Goal: Information Seeking & Learning: Find specific fact

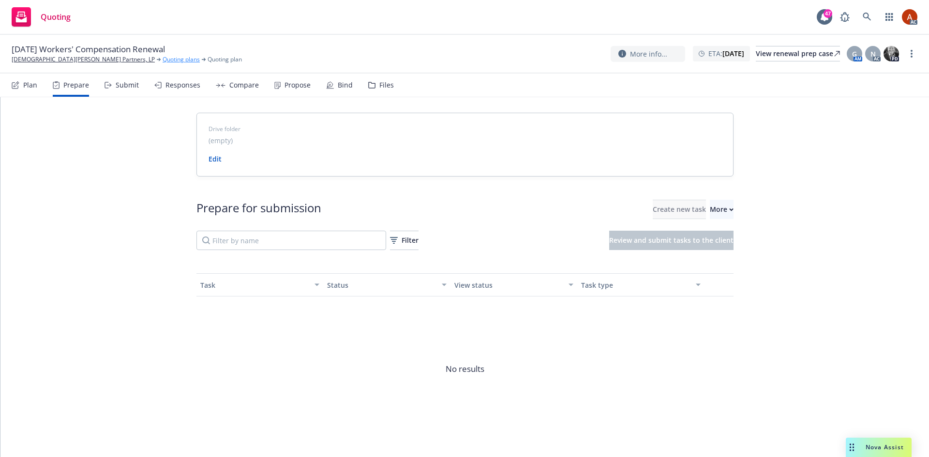
click at [163, 58] on link "Quoting plans" at bounding box center [181, 59] width 37 height 9
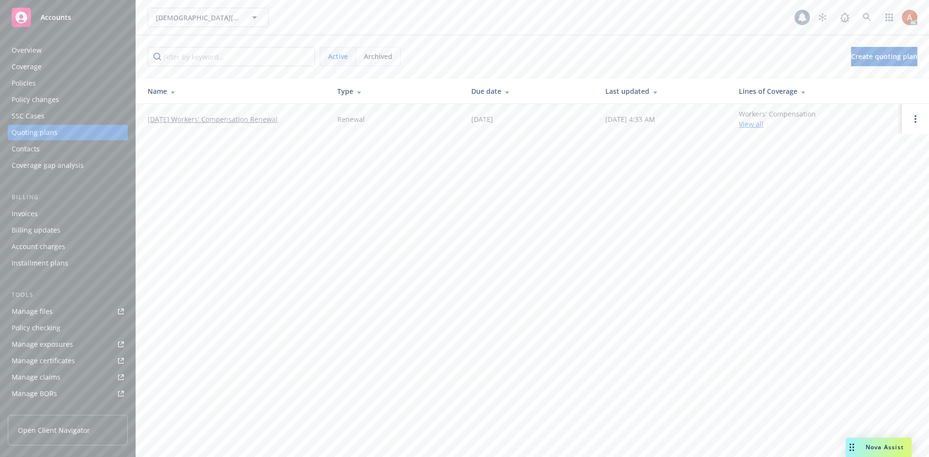
click at [30, 50] on div "Overview" at bounding box center [27, 50] width 30 height 15
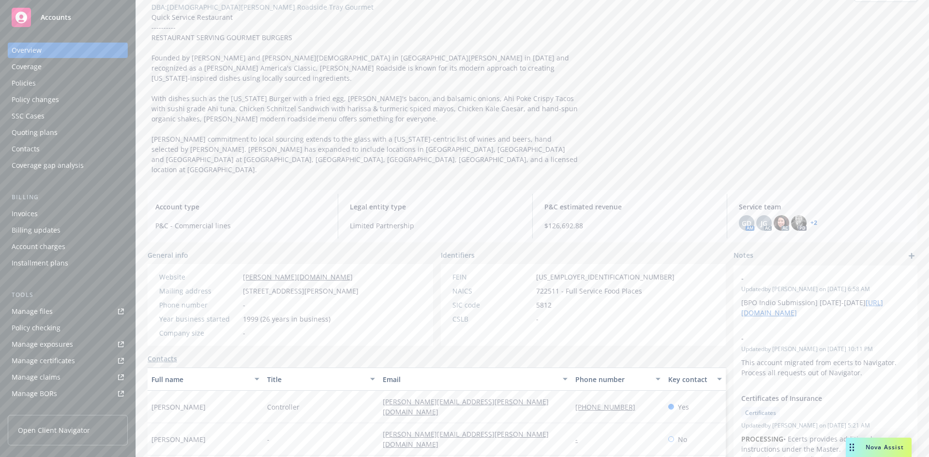
scroll to position [97, 0]
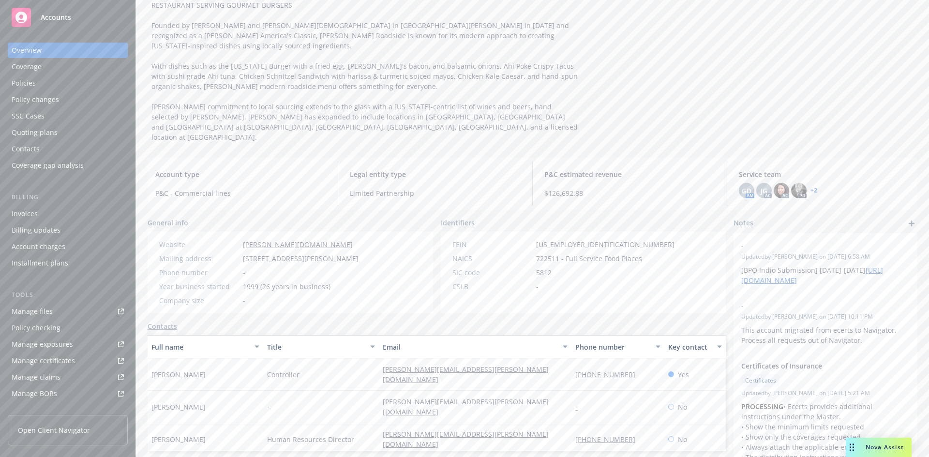
click at [548, 253] on span "722511 - Full Service Food Places" at bounding box center [589, 258] width 106 height 10
copy span "722511"
click at [35, 313] on div "Manage files" at bounding box center [32, 311] width 41 height 15
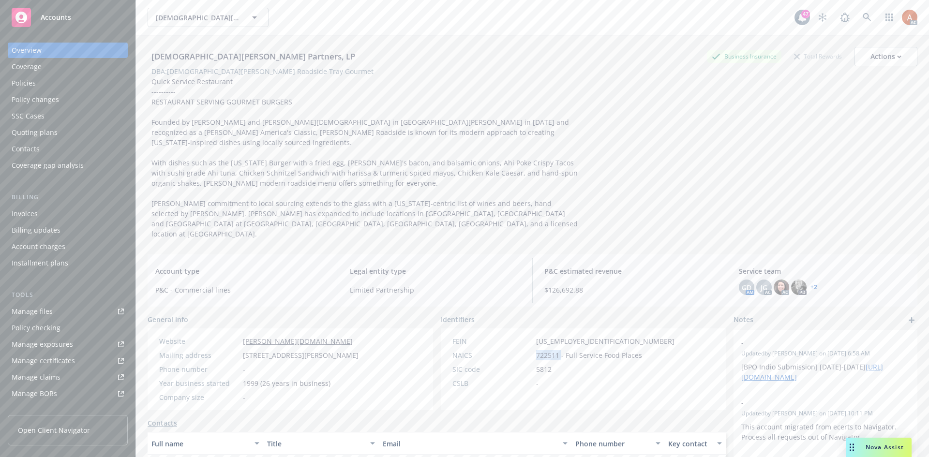
click at [22, 88] on div "Policies" at bounding box center [24, 82] width 24 height 15
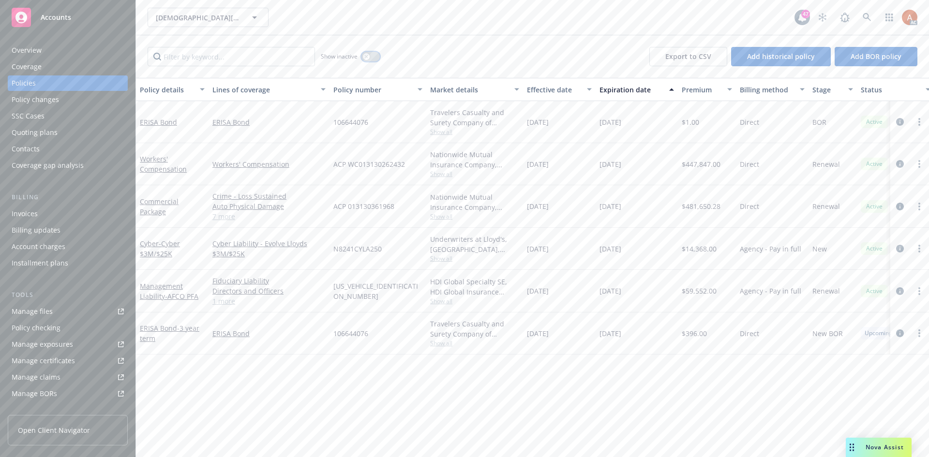
click at [371, 53] on button "button" at bounding box center [370, 57] width 18 height 10
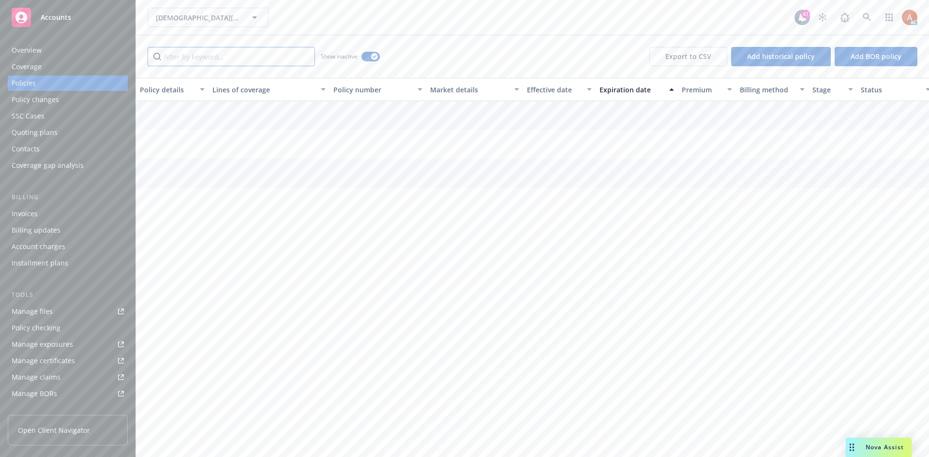
click at [267, 58] on input "Filter by keyword..." at bounding box center [231, 56] width 167 height 19
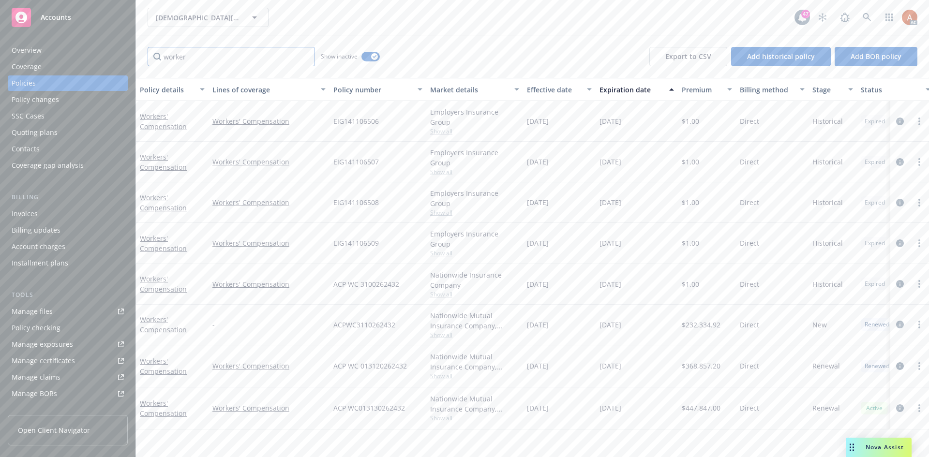
type input "worker"
click at [544, 91] on div "Effective date" at bounding box center [554, 90] width 54 height 10
click at [441, 134] on span "Show all" at bounding box center [474, 132] width 89 height 8
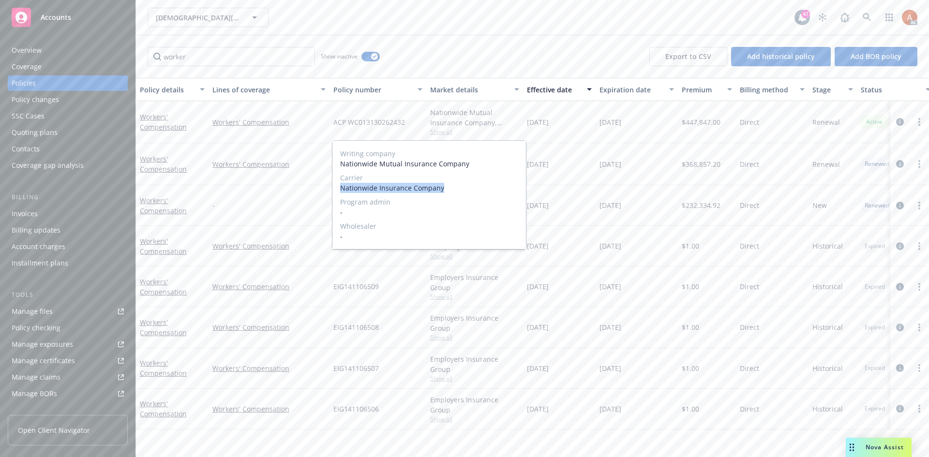
drag, startPoint x: 340, startPoint y: 186, endPoint x: 462, endPoint y: 187, distance: 122.9
click at [460, 187] on div "Writing company Nationwide Mutual Insurance Company Carrier Nationwide Insuranc…" at bounding box center [428, 195] width 193 height 108
copy span "Nationwide Insurance Company"
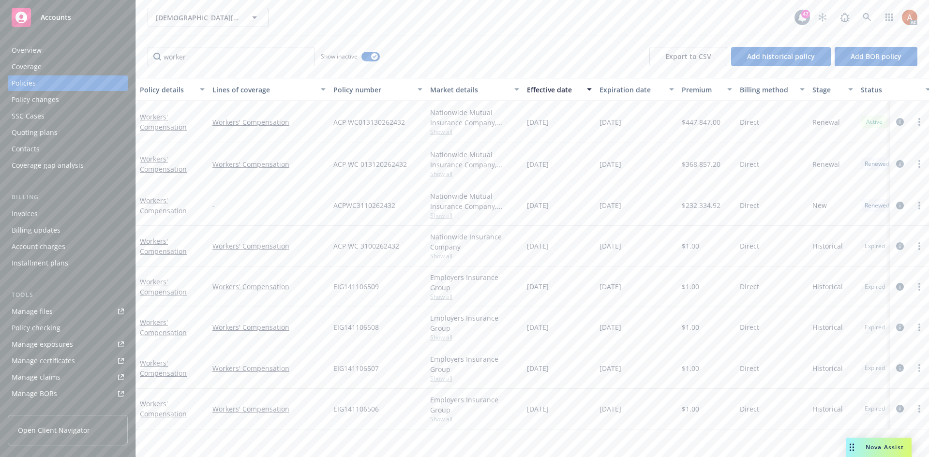
click at [572, 132] on div "[DATE]" at bounding box center [559, 122] width 73 height 42
drag, startPoint x: 333, startPoint y: 118, endPoint x: 409, endPoint y: 120, distance: 76.4
click at [409, 120] on div "ACP WC013130262432" at bounding box center [377, 122] width 97 height 42
copy span "ACP WC013130262432"
click at [695, 122] on span "$447,847.00" at bounding box center [700, 122] width 39 height 10
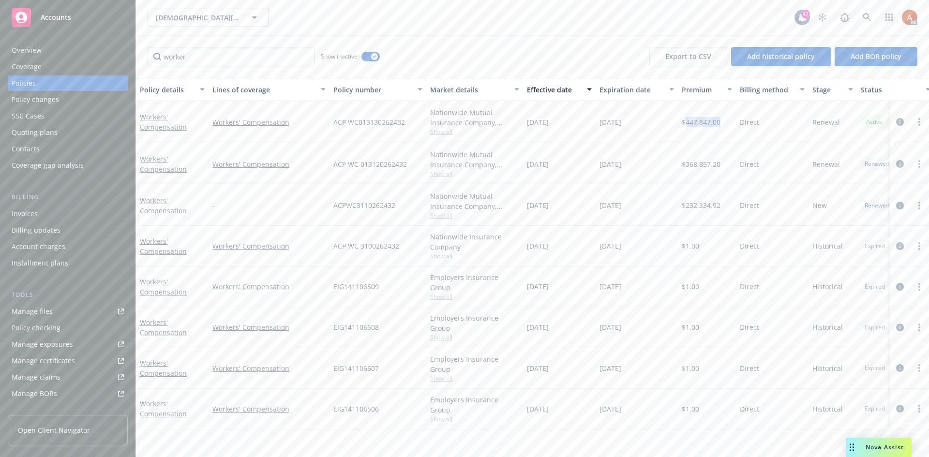
click at [695, 122] on span "$447,847.00" at bounding box center [700, 122] width 39 height 10
copy span "447,847.00"
click at [443, 178] on span "Show all" at bounding box center [474, 174] width 89 height 8
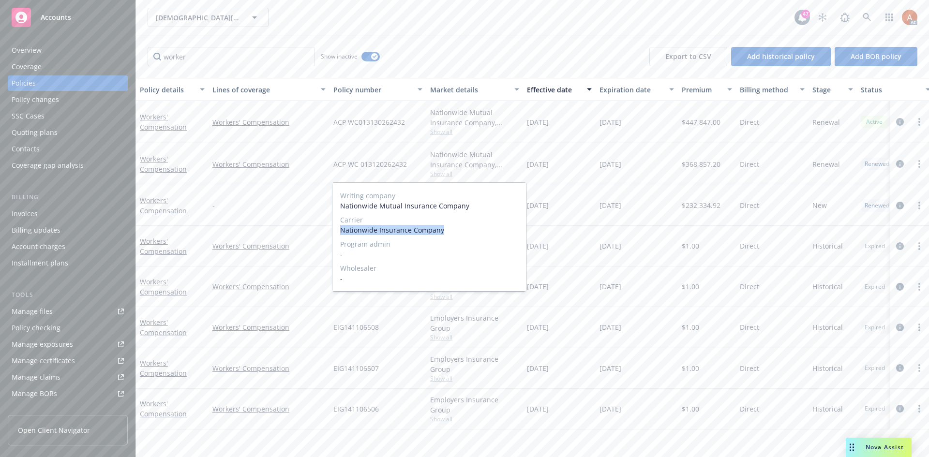
drag, startPoint x: 337, startPoint y: 232, endPoint x: 476, endPoint y: 228, distance: 139.3
click at [476, 228] on div "Writing company Nationwide Mutual Insurance Company Carrier Nationwide Insuranc…" at bounding box center [428, 237] width 193 height 108
copy span "Nationwide Insurance Company"
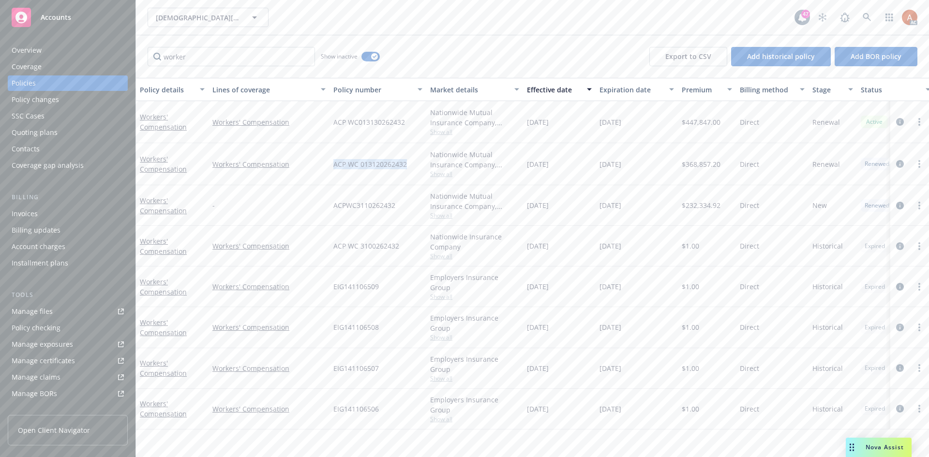
drag, startPoint x: 326, startPoint y: 164, endPoint x: 428, endPoint y: 164, distance: 102.1
click at [414, 164] on div "Workers' Compensation Workers' Compensation ACP WC 013120262432 Nationwide Mutu…" at bounding box center [602, 164] width 933 height 42
copy div "ACP WC 013120262432"
click at [702, 164] on span "$368,857.20" at bounding box center [700, 164] width 39 height 10
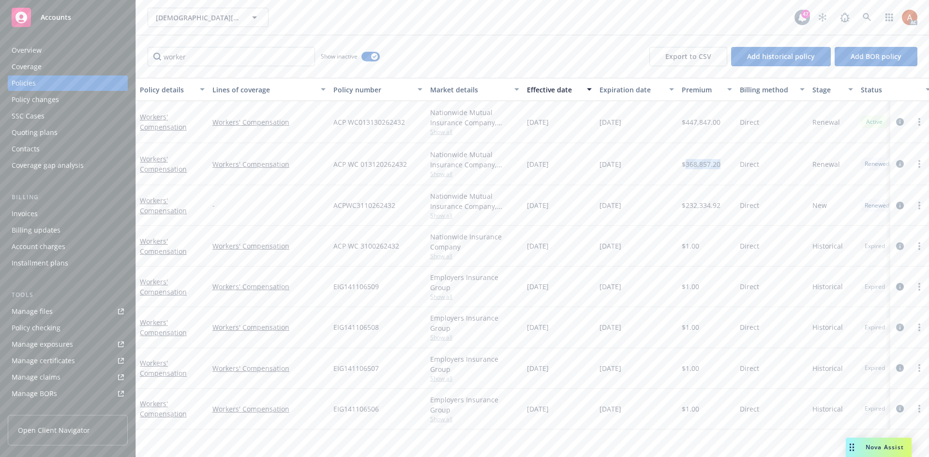
copy span "368,857.20"
click at [443, 216] on span "Show all" at bounding box center [474, 215] width 89 height 8
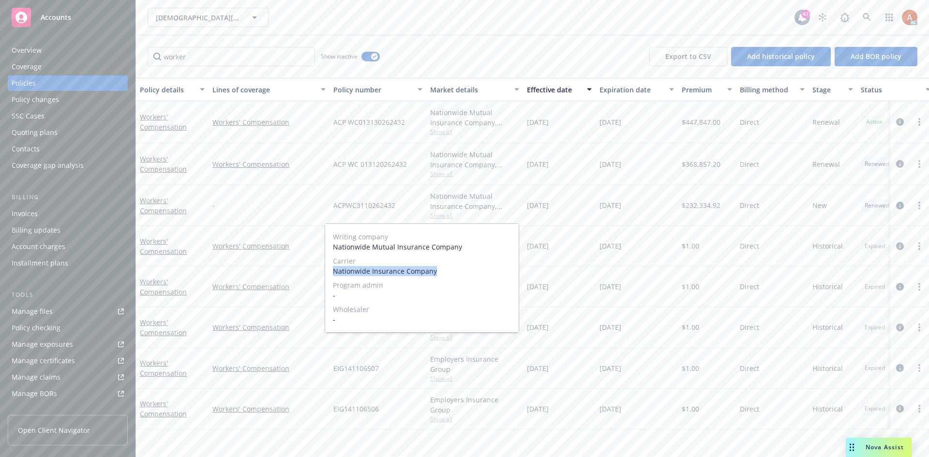
drag, startPoint x: 331, startPoint y: 273, endPoint x: 683, endPoint y: 216, distance: 357.1
click at [457, 270] on div "Writing company Nationwide Mutual Insurance Company Carrier Nationwide Insuranc…" at bounding box center [421, 278] width 193 height 108
copy span "Nationwide Insurance Company"
click at [347, 200] on div "ACPWC3110262432" at bounding box center [377, 205] width 97 height 41
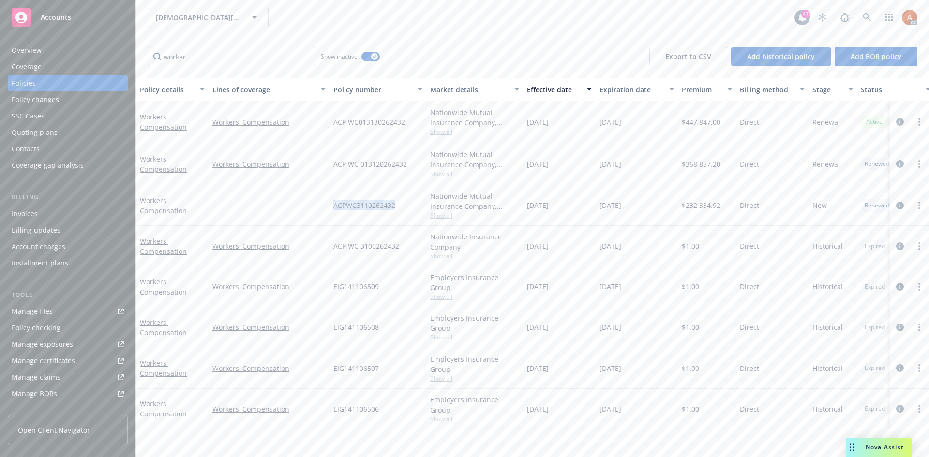
drag, startPoint x: 330, startPoint y: 205, endPoint x: 404, endPoint y: 207, distance: 74.0
click at [404, 207] on div "ACPWC3110262432" at bounding box center [377, 205] width 97 height 41
copy span "ACPWC3110262432"
click at [700, 202] on span "$232,334.92" at bounding box center [700, 205] width 39 height 10
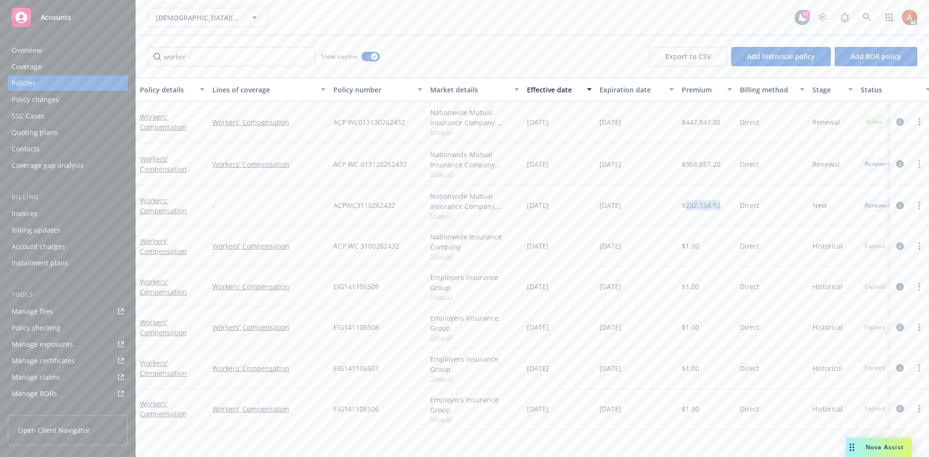
copy span "232,334.92"
click at [443, 255] on span "Show all" at bounding box center [474, 256] width 89 height 8
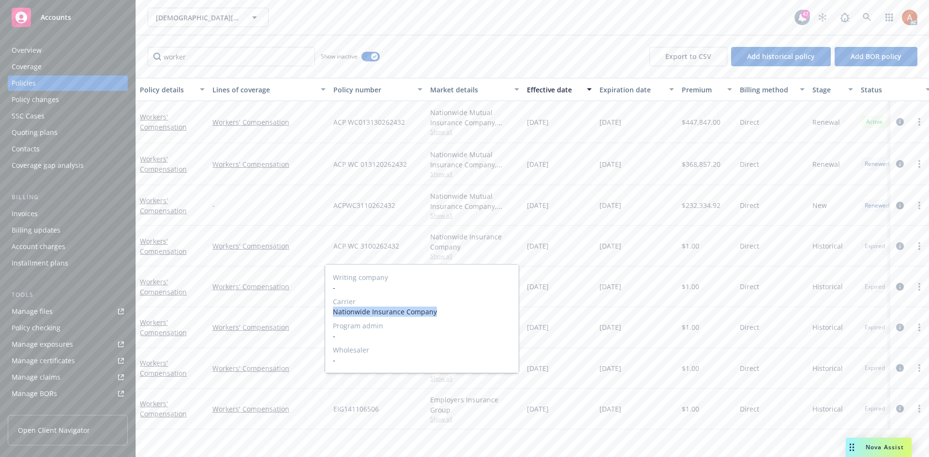
drag, startPoint x: 332, startPoint y: 311, endPoint x: 457, endPoint y: 313, distance: 124.3
click at [457, 313] on div "Writing company - Carrier Nationwide Insurance Company Program admin - Wholesal…" at bounding box center [421, 319] width 193 height 108
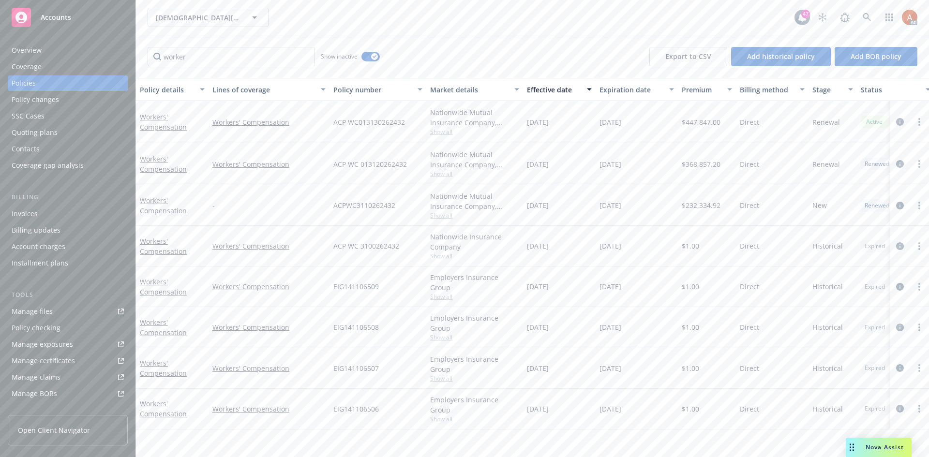
click at [342, 238] on div "ACP WC 3100262432" at bounding box center [377, 246] width 97 height 41
drag, startPoint x: 333, startPoint y: 244, endPoint x: 417, endPoint y: 245, distance: 83.7
click at [417, 245] on div "ACP WC 3100262432" at bounding box center [377, 246] width 97 height 41
click at [698, 245] on span "$1.00" at bounding box center [689, 246] width 17 height 10
drag, startPoint x: 426, startPoint y: 280, endPoint x: 525, endPoint y: 281, distance: 99.6
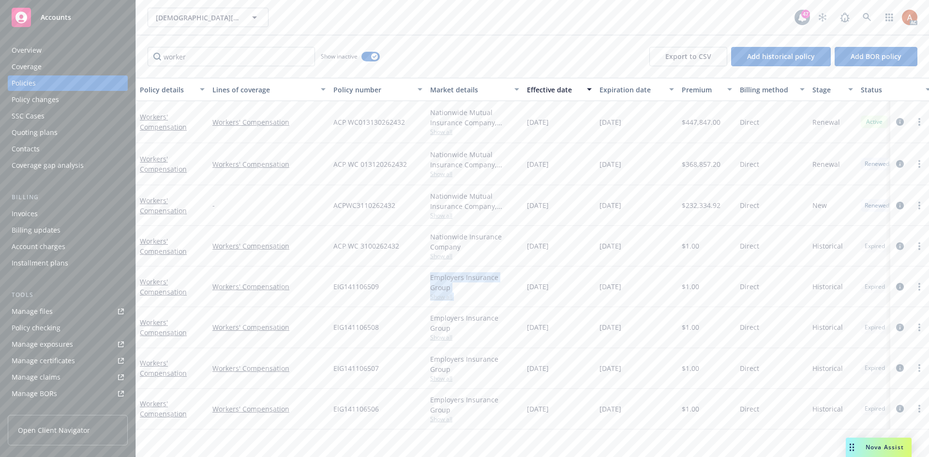
click at [525, 281] on div "Workers' Compensation Workers' Compensation EIG141106509 Employers Insurance Gr…" at bounding box center [602, 286] width 933 height 41
drag, startPoint x: 494, startPoint y: 298, endPoint x: 455, endPoint y: 290, distance: 40.0
click at [493, 298] on div "Employers Insurance Group Show all" at bounding box center [474, 286] width 97 height 41
click at [423, 284] on div "EIG141106509" at bounding box center [377, 286] width 97 height 41
drag, startPoint x: 442, startPoint y: 282, endPoint x: 518, endPoint y: 281, distance: 75.9
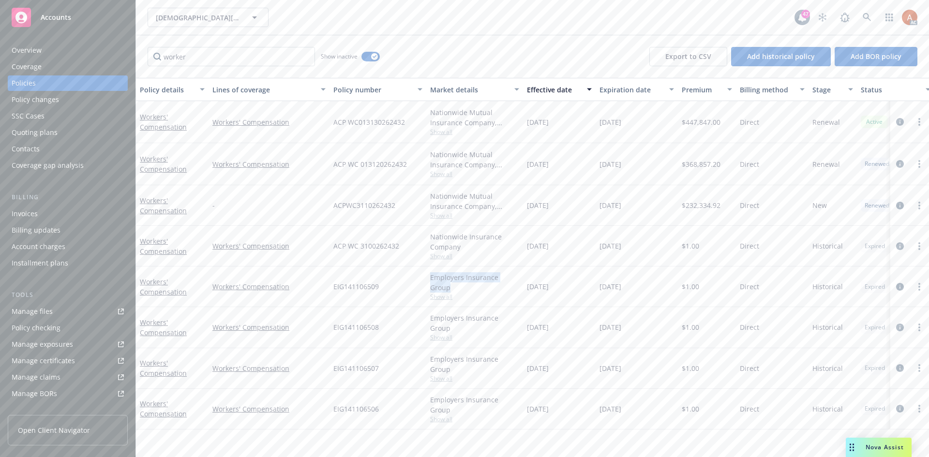
click at [518, 281] on div "Employers Insurance Group Show all" at bounding box center [474, 286] width 97 height 41
drag, startPoint x: 332, startPoint y: 283, endPoint x: 501, endPoint y: 276, distance: 168.4
click at [396, 286] on div "EIG141106509" at bounding box center [377, 286] width 97 height 41
drag, startPoint x: 536, startPoint y: 286, endPoint x: 643, endPoint y: 290, distance: 106.5
click at [643, 290] on div "Workers' Compensation Workers' Compensation EIG141106509 Employers Insurance Gr…" at bounding box center [602, 286] width 933 height 41
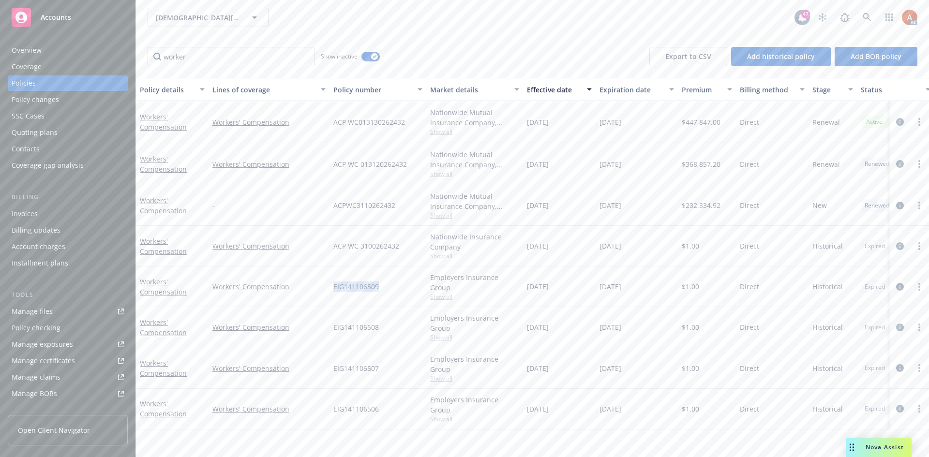
drag, startPoint x: 559, startPoint y: 249, endPoint x: 651, endPoint y: 248, distance: 91.4
click at [651, 248] on div "Workers' Compensation Workers' Compensation ACP WC 3100262432 Nationwide Insura…" at bounding box center [602, 246] width 933 height 41
click at [899, 162] on icon "circleInformation" at bounding box center [900, 164] width 8 height 8
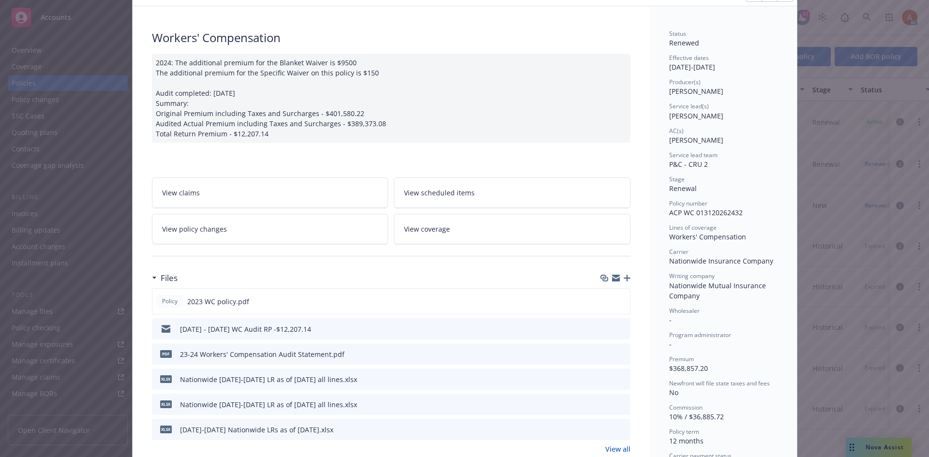
scroll to position [145, 0]
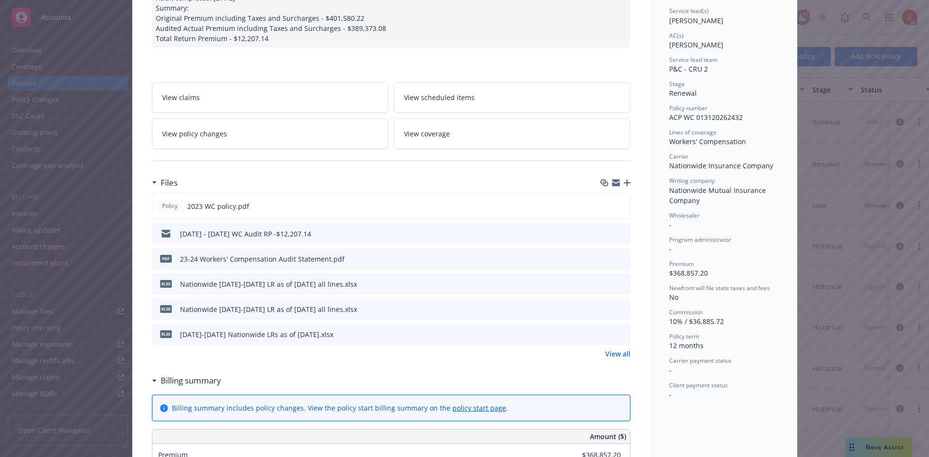
click at [608, 353] on link "View all" at bounding box center [617, 354] width 25 height 10
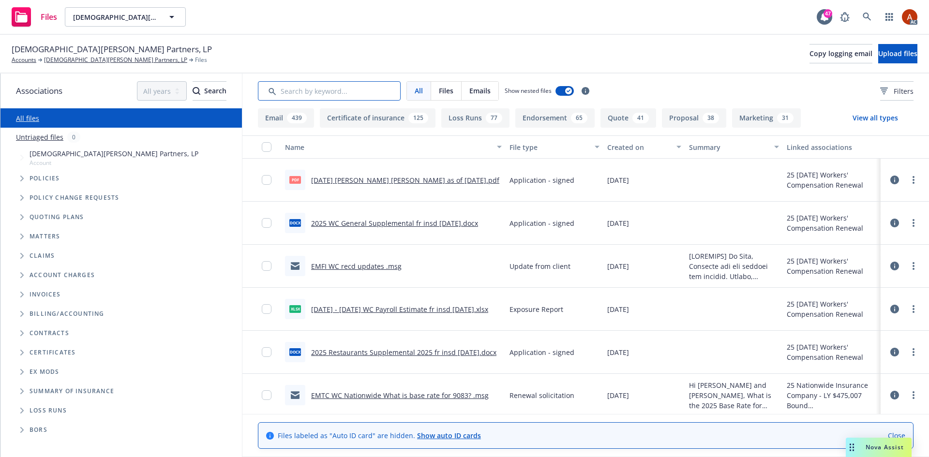
click at [308, 93] on input "Search by keyword..." at bounding box center [329, 90] width 143 height 19
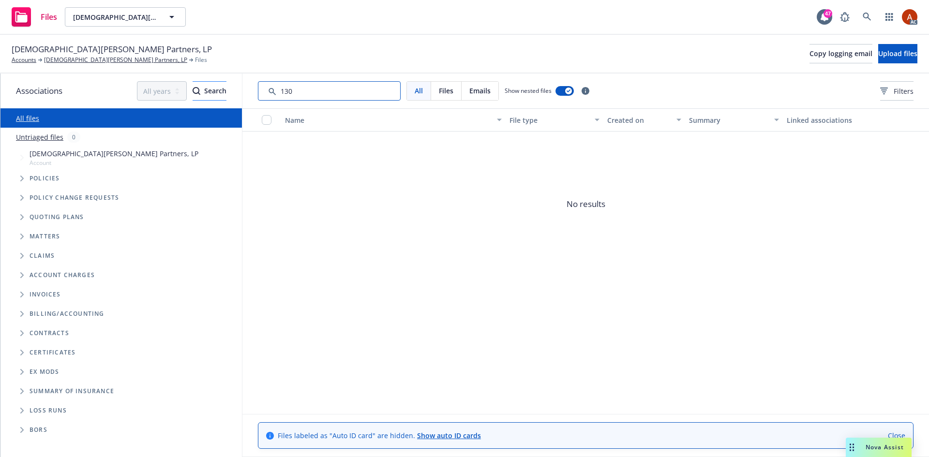
drag, startPoint x: 246, startPoint y: 90, endPoint x: 210, endPoint y: 88, distance: 35.4
click at [210, 88] on div "Associations All years 2027 2026 2025 2024 2023 2022 2021 2020 2019 2018 2017 2…" at bounding box center [464, 266] width 928 height 384
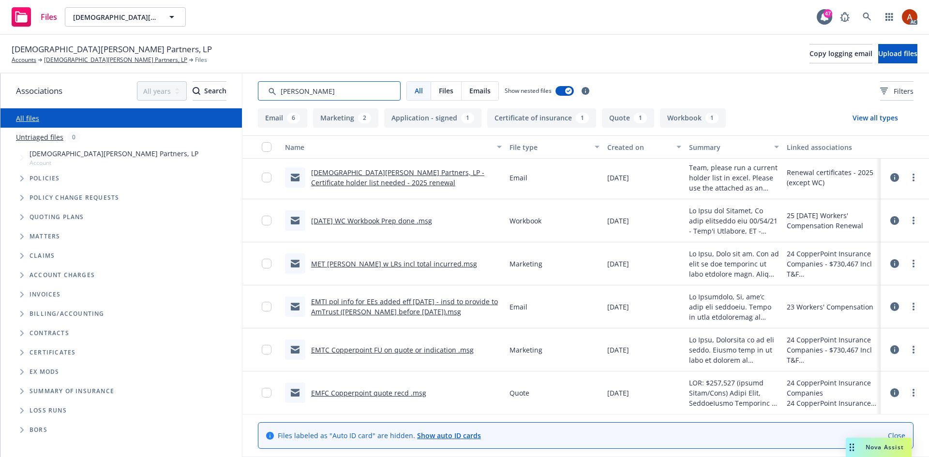
type input "Acord"
click at [444, 116] on button "Application - signed 1" at bounding box center [432, 117] width 97 height 19
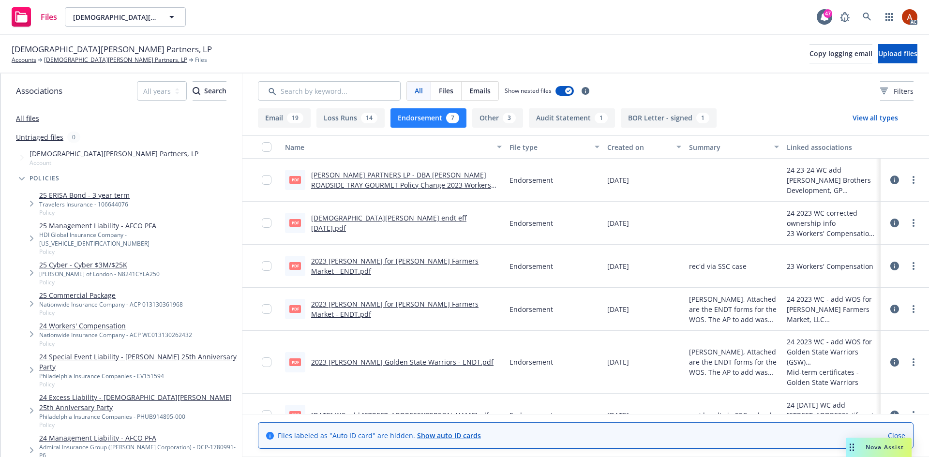
click at [569, 207] on div "Endorsement" at bounding box center [554, 223] width 98 height 43
click at [432, 124] on button "Endorsement 7" at bounding box center [428, 117] width 76 height 19
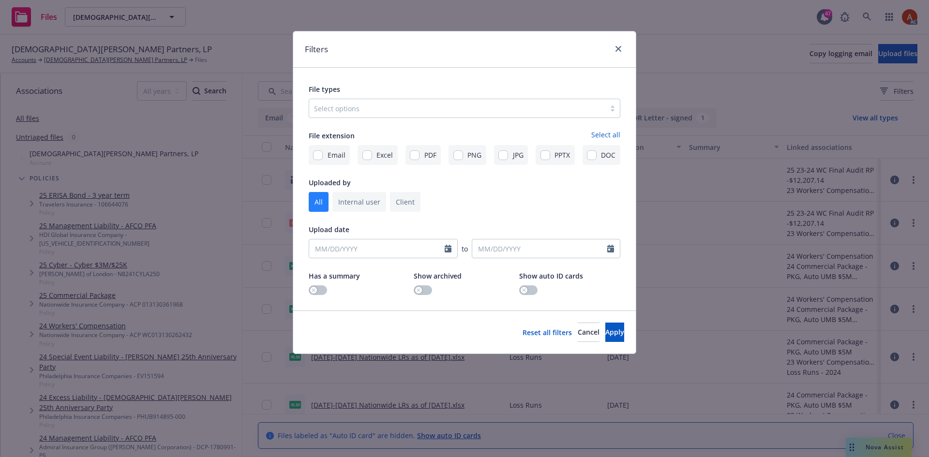
click at [389, 105] on div at bounding box center [457, 109] width 286 height 12
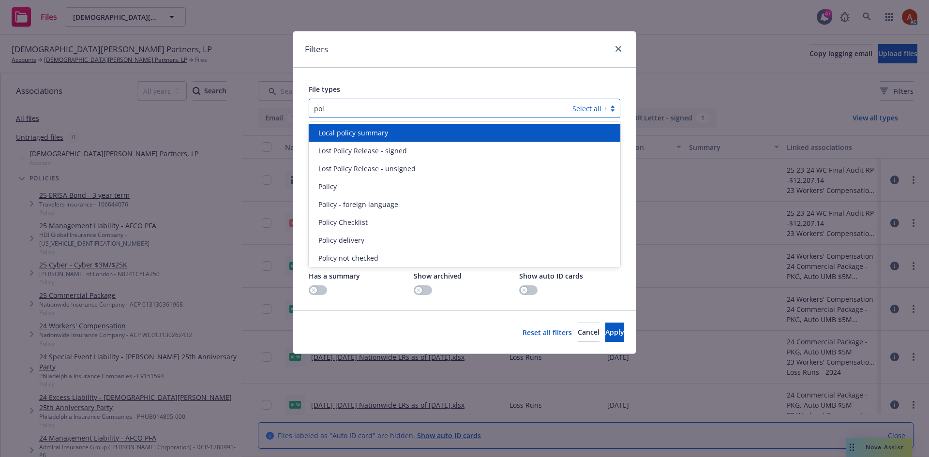
type input "poli"
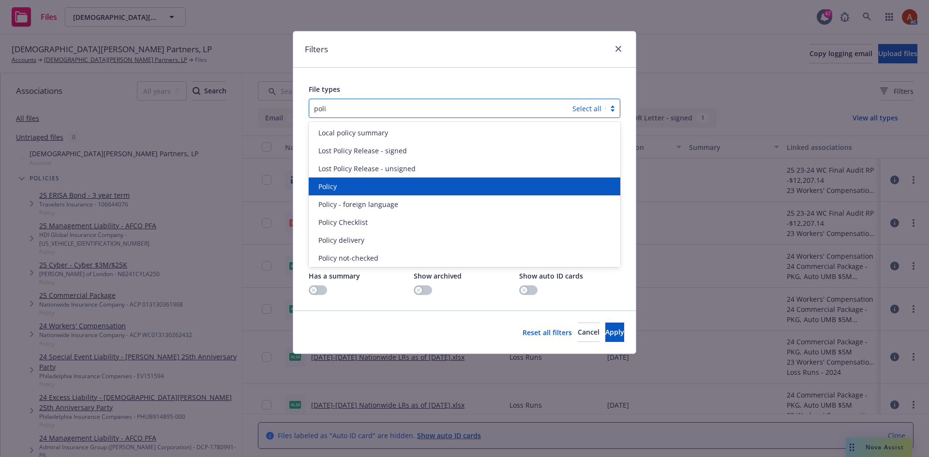
click at [319, 190] on span "Policy" at bounding box center [327, 186] width 18 height 10
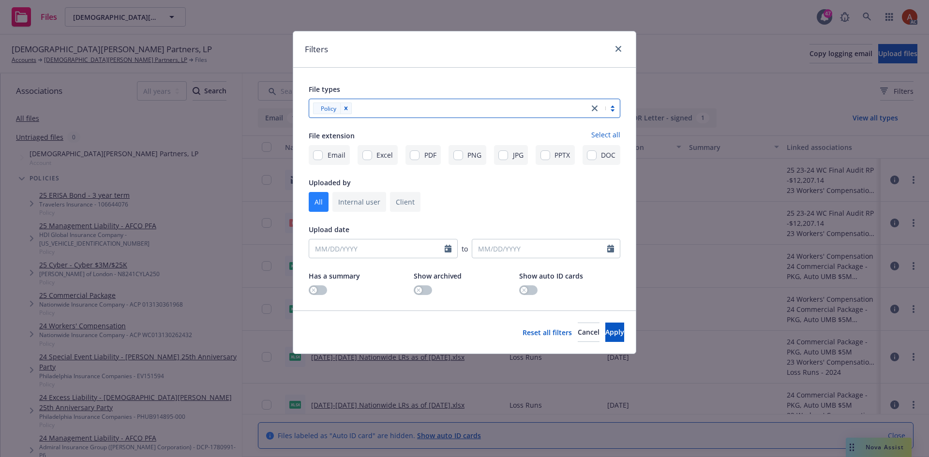
click at [373, 111] on div at bounding box center [469, 109] width 229 height 12
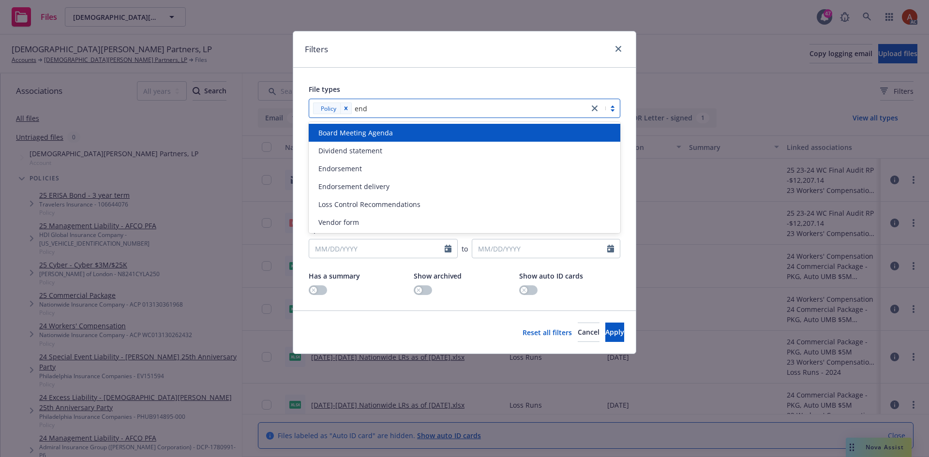
type input "endo"
click at [355, 130] on span "Endorsement" at bounding box center [340, 133] width 44 height 10
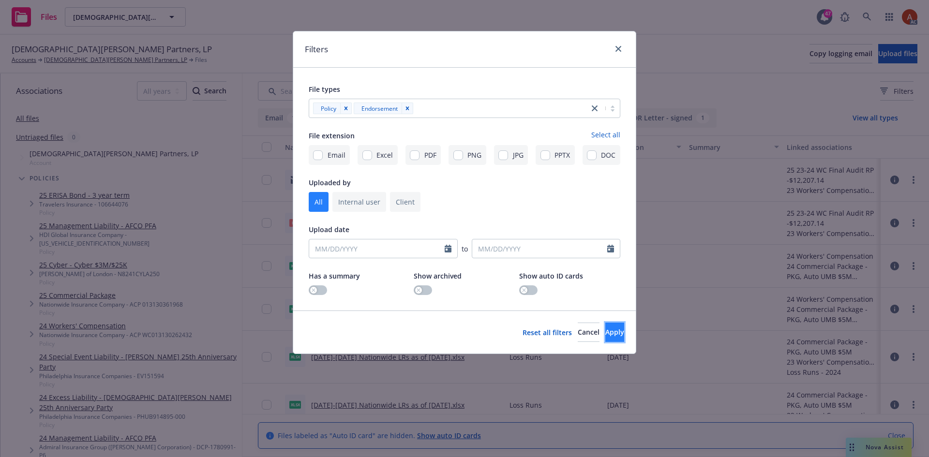
click at [605, 334] on button "Apply" at bounding box center [614, 332] width 19 height 19
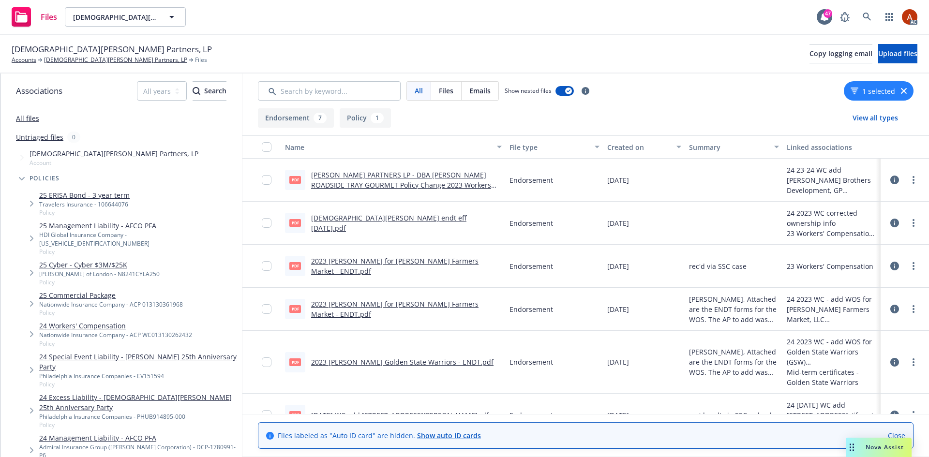
drag, startPoint x: 368, startPoint y: 114, endPoint x: 362, endPoint y: 133, distance: 19.7
click at [368, 114] on button "Policy 1" at bounding box center [365, 117] width 51 height 19
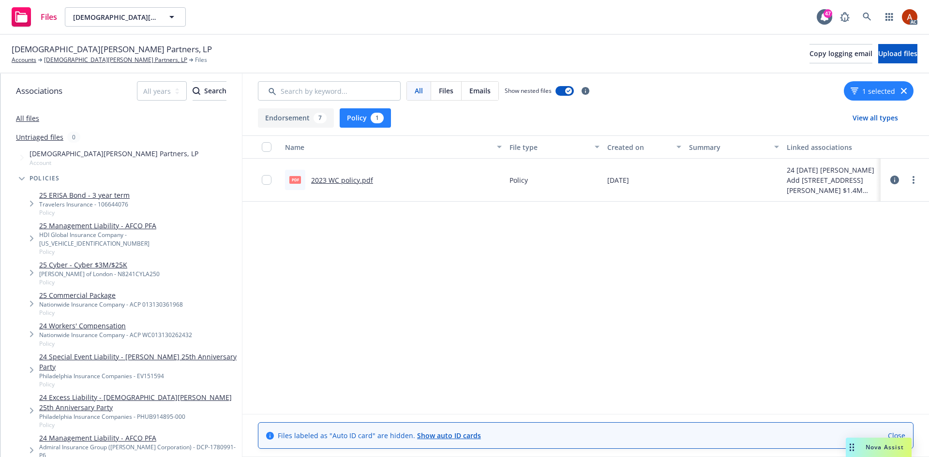
click at [350, 179] on link "2023 WC policy.pdf" at bounding box center [342, 180] width 62 height 9
click at [283, 116] on button "Endorsement 7" at bounding box center [296, 117] width 76 height 19
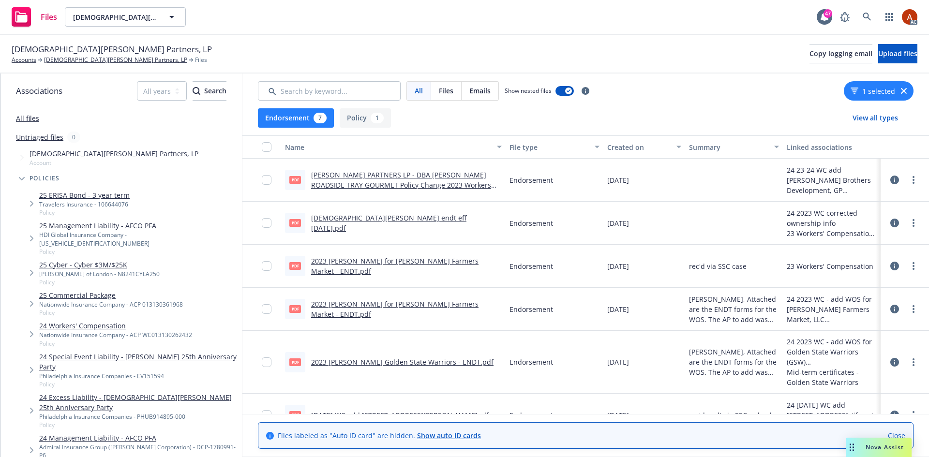
click at [355, 176] on link "GOTTS PARTNERS LP - DBA GOTTS ROADSIDE TRAY GOURMET Policy Change 2023 Workers …" at bounding box center [401, 185] width 180 height 30
click at [64, 61] on link "[DEMOGRAPHIC_DATA][PERSON_NAME] Partners, LP" at bounding box center [115, 60] width 143 height 9
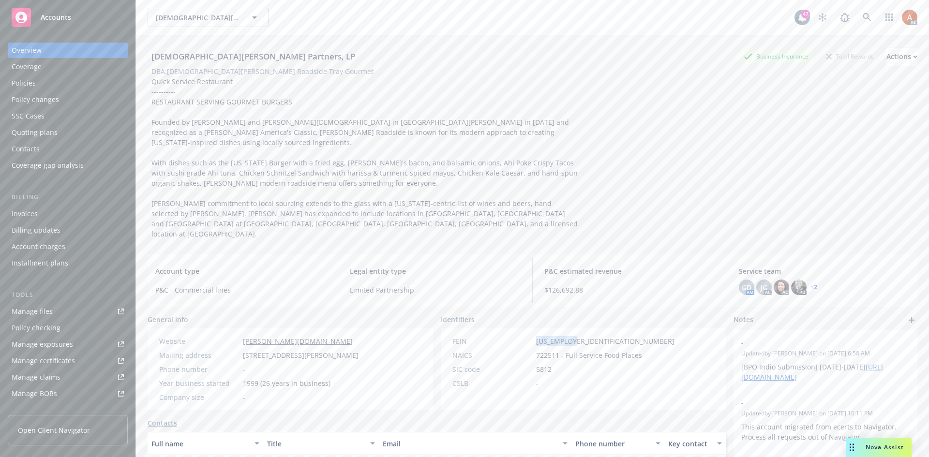
click at [571, 336] on div "FEIN [US_EMPLOYER_IDENTIFICATION_NUMBER]" at bounding box center [563, 341] width 230 height 10
click at [619, 278] on div "P&C estimated revenue $126,692.88" at bounding box center [629, 280] width 186 height 44
drag, startPoint x: 533, startPoint y: 321, endPoint x: 573, endPoint y: 323, distance: 39.2
click at [573, 336] on div "FEIN [US_EMPLOYER_IDENTIFICATION_NUMBER]" at bounding box center [563, 341] width 230 height 10
copy span "[US_EMPLOYER_IDENTIFICATION_NUMBER]"
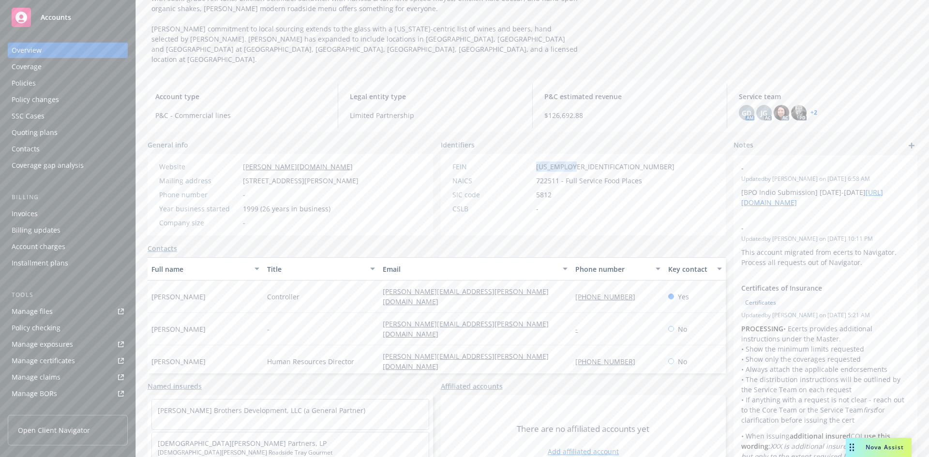
scroll to position [182, 0]
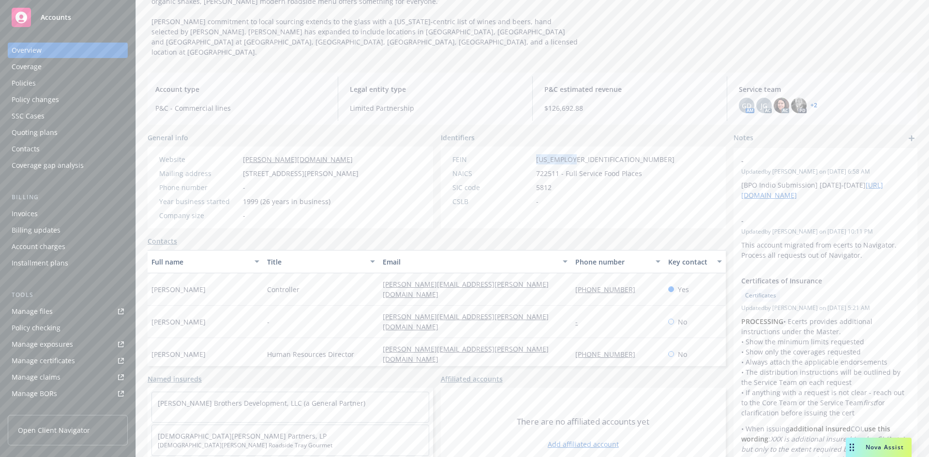
click at [16, 79] on div "Policies" at bounding box center [24, 82] width 24 height 15
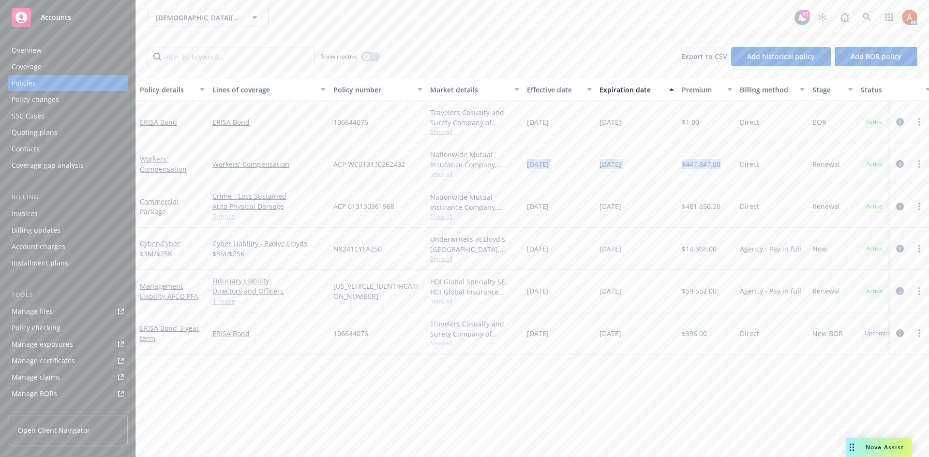
drag, startPoint x: 523, startPoint y: 165, endPoint x: 720, endPoint y: 166, distance: 197.3
click at [720, 166] on div "Workers' Compensation Workers' Compensation ACP WC013130262432 Nationwide Mutua…" at bounding box center [602, 164] width 933 height 42
click at [258, 371] on div "Policy details Lines of coverage Policy number Market details Effective date Ex…" at bounding box center [532, 267] width 793 height 379
drag, startPoint x: 337, startPoint y: 166, endPoint x: 714, endPoint y: 173, distance: 377.8
click at [714, 173] on div "Workers' Compensation Workers' Compensation ACP WC013130262432 Nationwide Mutua…" at bounding box center [602, 164] width 933 height 42
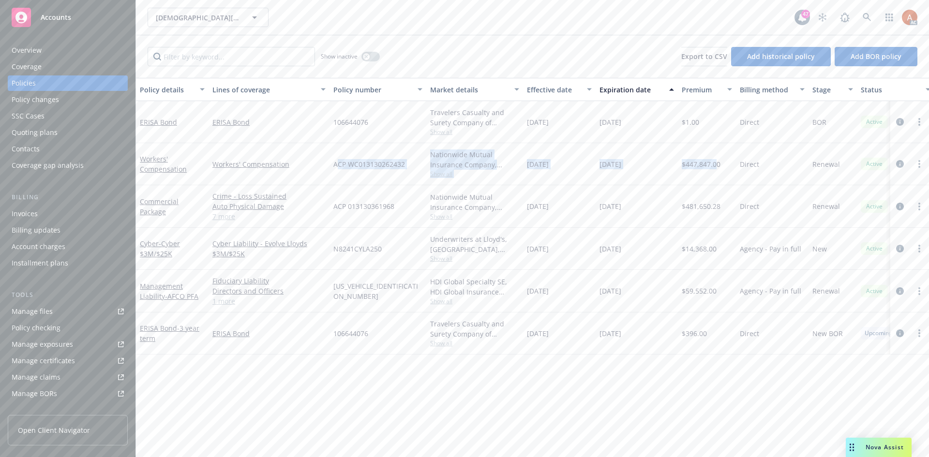
click at [562, 183] on div "[DATE]" at bounding box center [559, 164] width 73 height 42
drag, startPoint x: 530, startPoint y: 167, endPoint x: 687, endPoint y: 166, distance: 156.7
click at [687, 166] on div "Workers' Compensation Workers' Compensation ACP WC013130262432 Nationwide Mutua…" at bounding box center [602, 164] width 933 height 42
drag, startPoint x: 323, startPoint y: 160, endPoint x: 409, endPoint y: 163, distance: 86.1
click at [409, 163] on div "Workers' Compensation Workers' Compensation ACP WC013130262432 Nationwide Mutua…" at bounding box center [602, 164] width 933 height 42
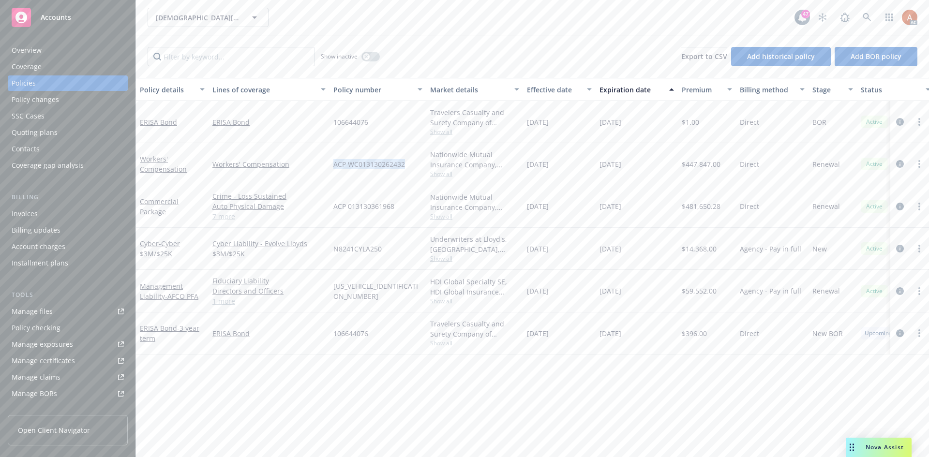
copy div "ACP WC013130262432"
